Goal: Task Accomplishment & Management: Manage account settings

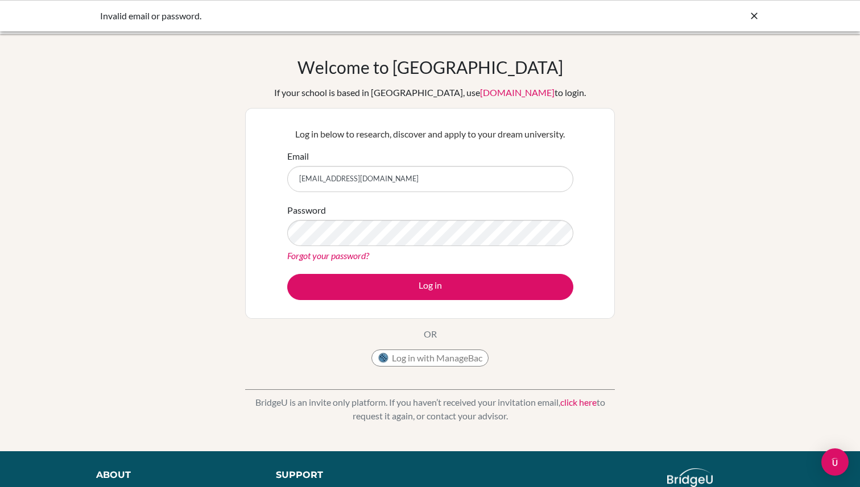
click at [315, 251] on link "Forgot your password?" at bounding box center [328, 255] width 82 height 11
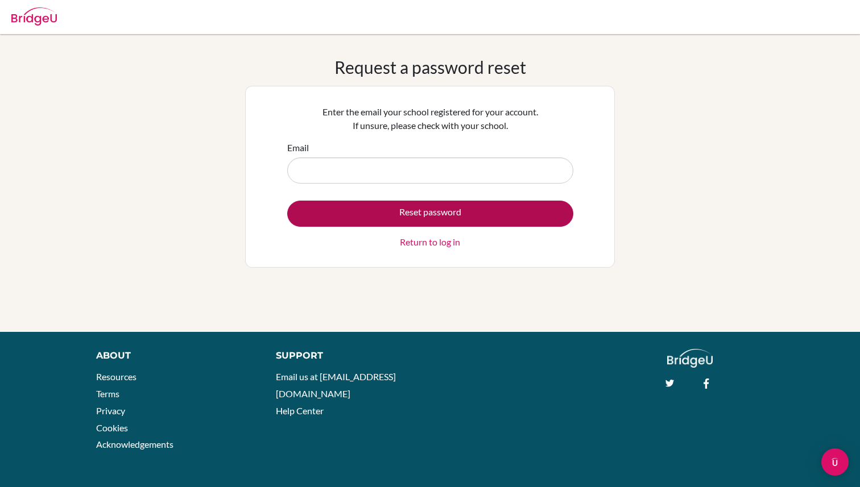
type input "[EMAIL_ADDRESS][DOMAIN_NAME]"
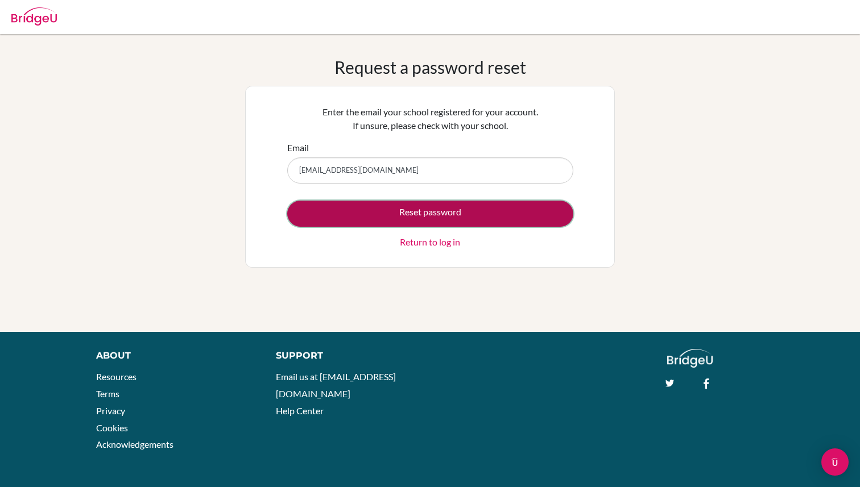
click at [369, 210] on button "Reset password" at bounding box center [430, 214] width 286 height 26
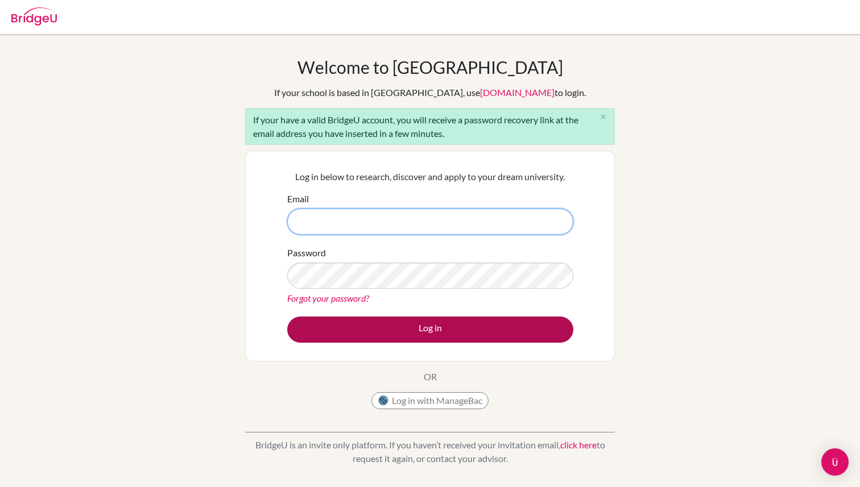
type input "arsalshami2026@las.edu.pk"
click at [434, 340] on button "Log in" at bounding box center [430, 330] width 286 height 26
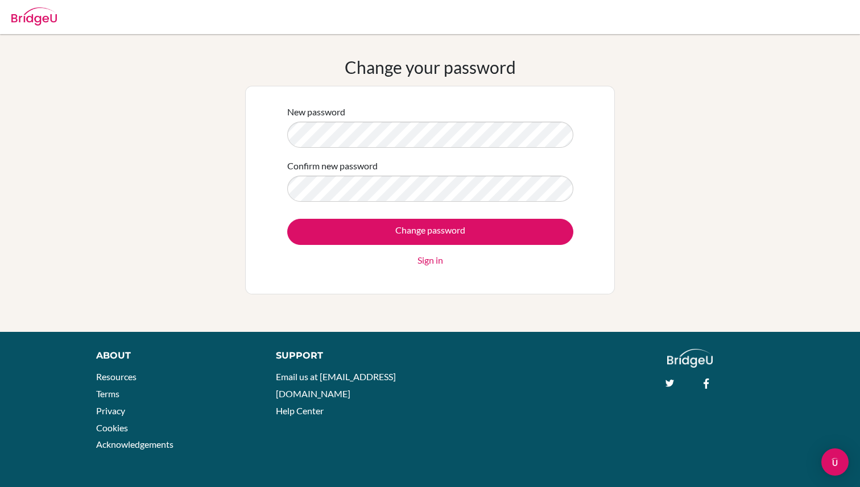
click at [398, 148] on form "New password Confirm new password Change password Sign in" at bounding box center [430, 186] width 286 height 162
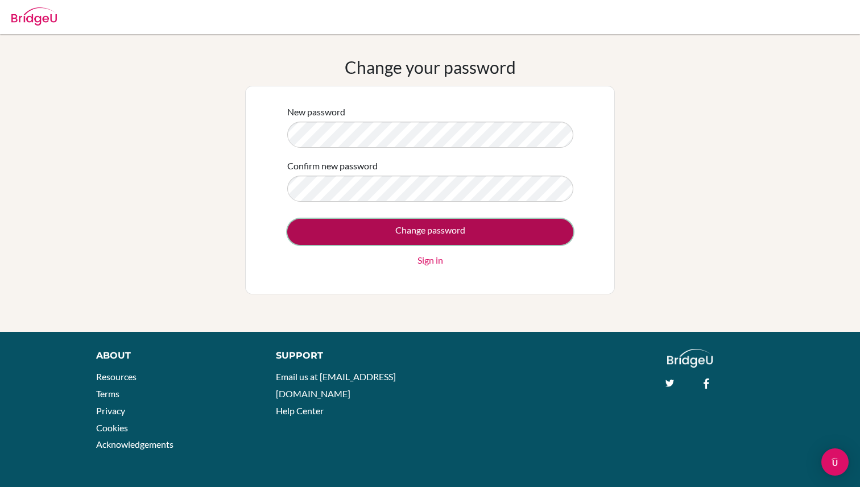
click at [515, 237] on input "Change password" at bounding box center [430, 232] width 286 height 26
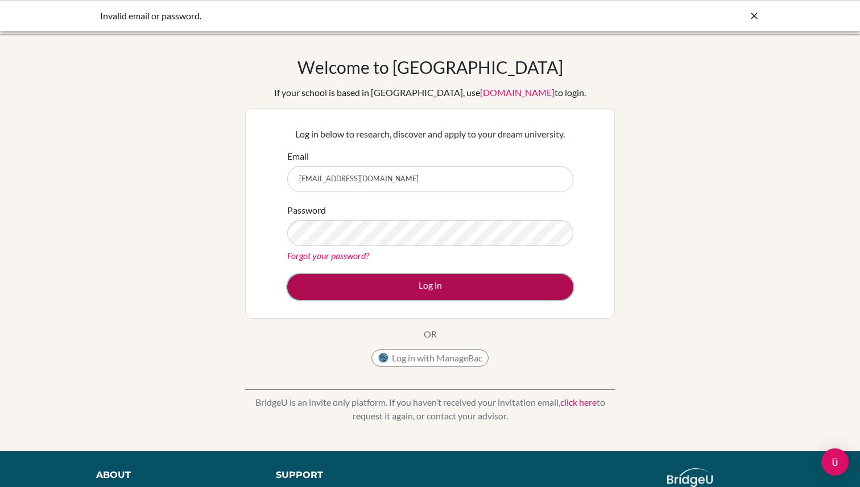
click at [443, 279] on button "Log in" at bounding box center [430, 287] width 286 height 26
